Goal: Task Accomplishment & Management: Complete application form

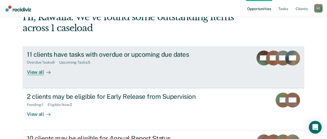
scroll to position [66, 0]
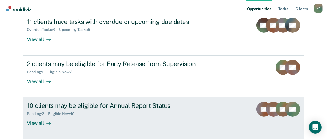
click at [92, 110] on div "Pending : 2 Eligible Now : 10" at bounding box center [120, 112] width 187 height 7
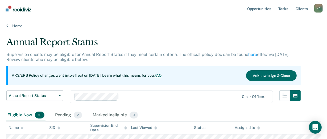
scroll to position [80, 0]
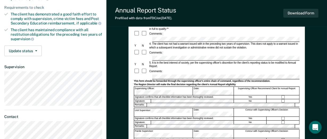
scroll to position [120, 0]
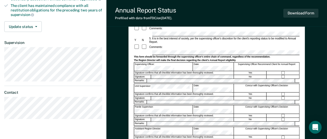
click at [316, 42] on div "Annual Reporting Checklist, Recommendation, and Determination Form Clients who …" at bounding box center [217, 54] width 221 height 283
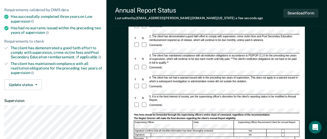
scroll to position [57, 0]
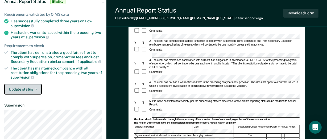
click at [32, 88] on button "Update status" at bounding box center [23, 89] width 38 height 11
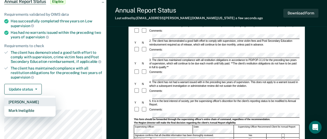
click at [19, 98] on button "Mark Pending" at bounding box center [29, 102] width 51 height 9
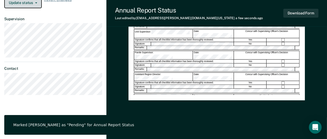
scroll to position [177, 0]
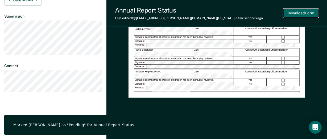
click at [310, 12] on button "Download Form" at bounding box center [301, 13] width 35 height 9
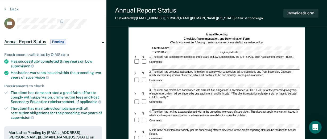
scroll to position [0, 0]
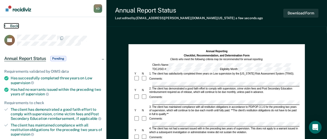
click at [11, 24] on button "Back" at bounding box center [11, 25] width 14 height 5
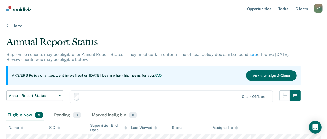
scroll to position [80, 0]
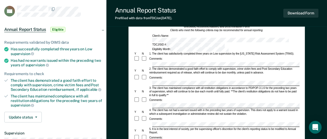
scroll to position [40, 0]
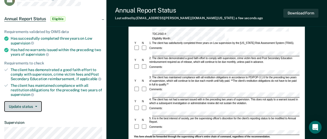
click at [34, 101] on button "Update status" at bounding box center [23, 106] width 38 height 11
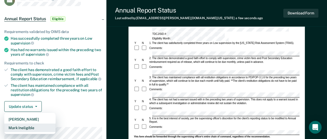
click at [31, 125] on button "Mark Ineligible" at bounding box center [29, 128] width 51 height 9
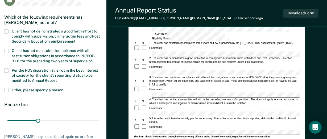
click at [5, 29] on span at bounding box center [6, 31] width 4 height 4
click at [76, 39] on input "Client has not demonstrated a good faith effort to comply with supervision, cri…" at bounding box center [76, 39] width 0 height 0
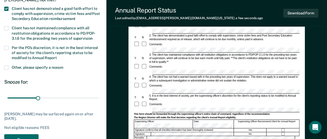
scroll to position [80, 0]
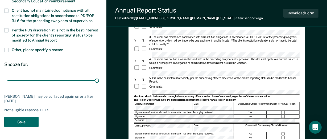
drag, startPoint x: 38, startPoint y: 81, endPoint x: 102, endPoint y: 89, distance: 64.4
type input "90"
click at [99, 85] on input "range" at bounding box center [53, 80] width 92 height 9
click at [311, 13] on button "Download Form" at bounding box center [301, 13] width 35 height 9
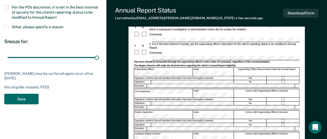
scroll to position [97, 0]
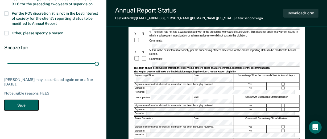
click at [23, 103] on button "Save" at bounding box center [21, 105] width 34 height 11
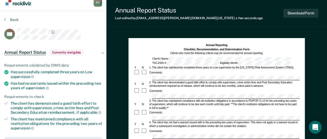
scroll to position [0, 0]
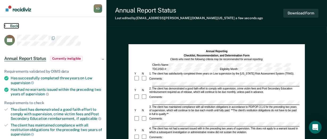
click at [15, 23] on button "Back" at bounding box center [11, 25] width 14 height 5
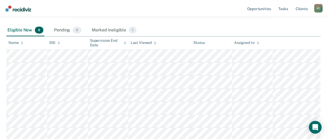
scroll to position [18, 0]
